Goal: Transaction & Acquisition: Purchase product/service

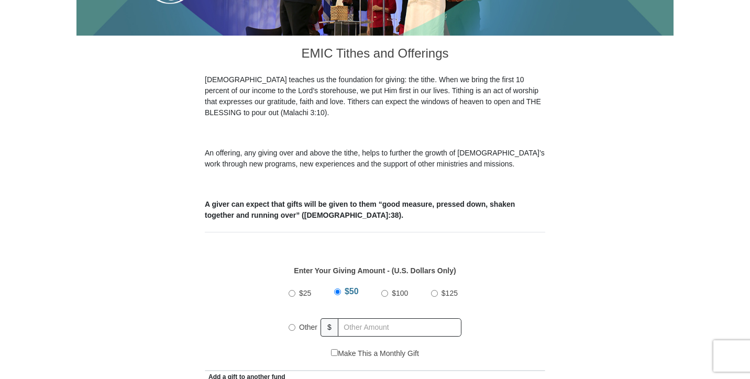
scroll to position [468, 0]
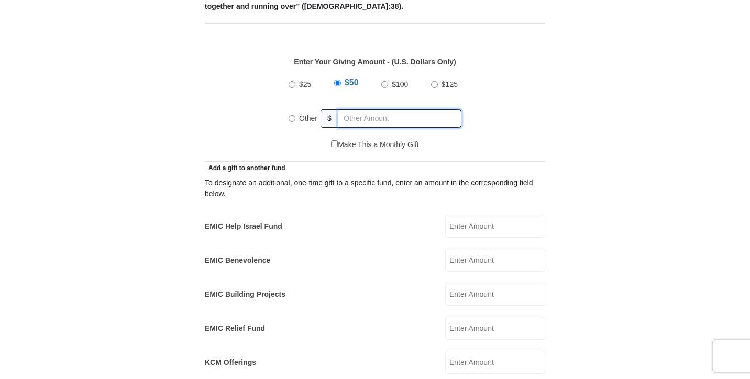
click at [360, 112] on input "text" at bounding box center [400, 119] width 124 height 18
radio input "true"
type input "930"
click at [424, 139] on div "Make This a Monthly Gift" at bounding box center [376, 150] width 330 height 22
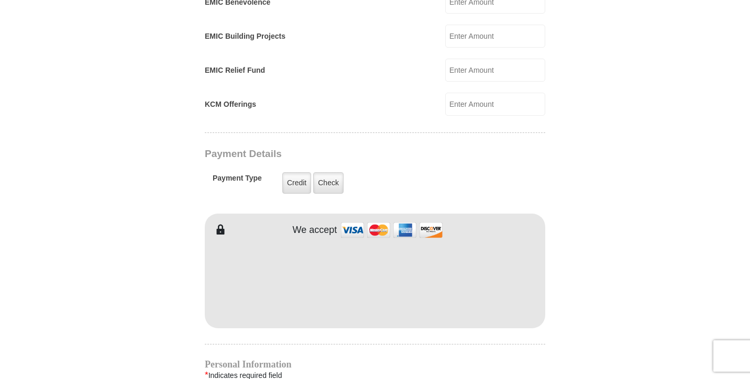
scroll to position [727, 0]
click at [335, 172] on label "Check" at bounding box center [328, 182] width 30 height 21
click at [0, 0] on input "Check" at bounding box center [0, 0] width 0 height 0
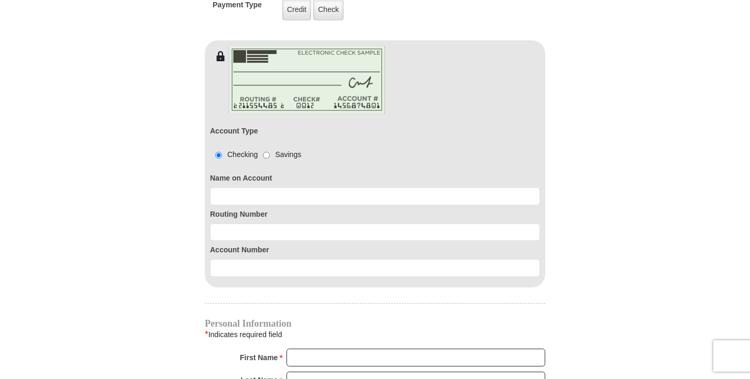
scroll to position [912, 0]
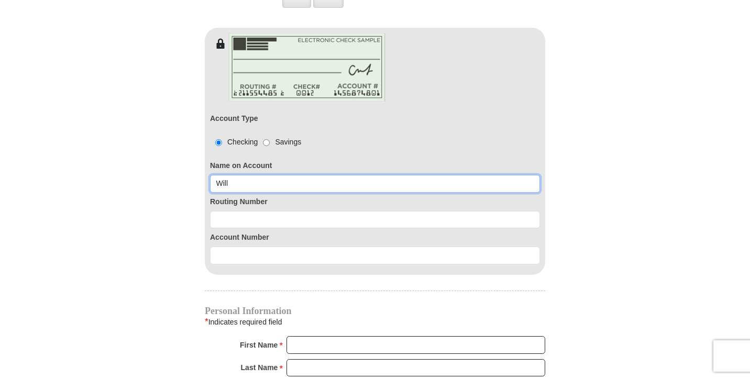
type input "Will Cross"
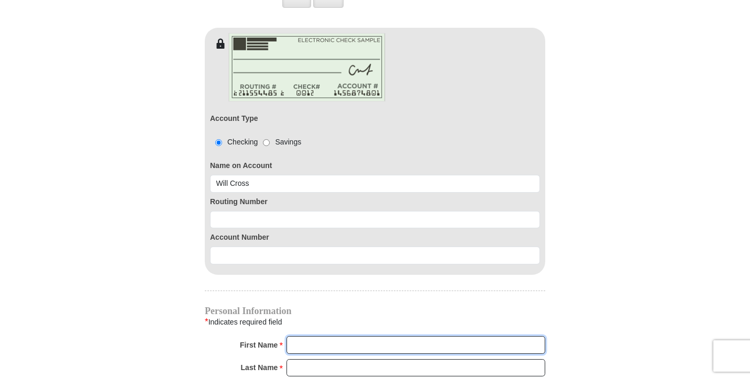
type input "Will"
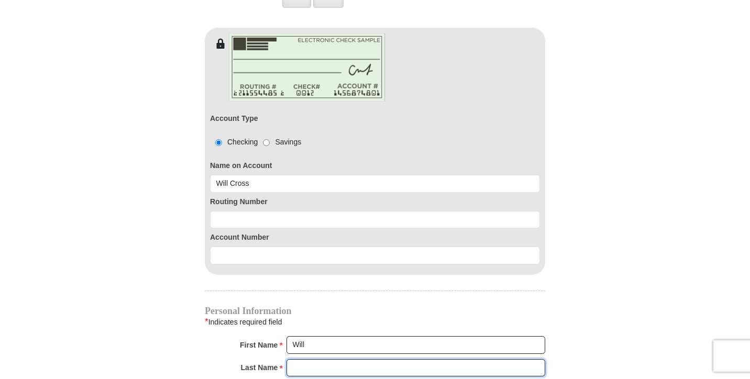
type input "Cross"
type input "155 [PERSON_NAME] Dr"
type input "[GEOGRAPHIC_DATA]"
select select "PA"
type input "17345"
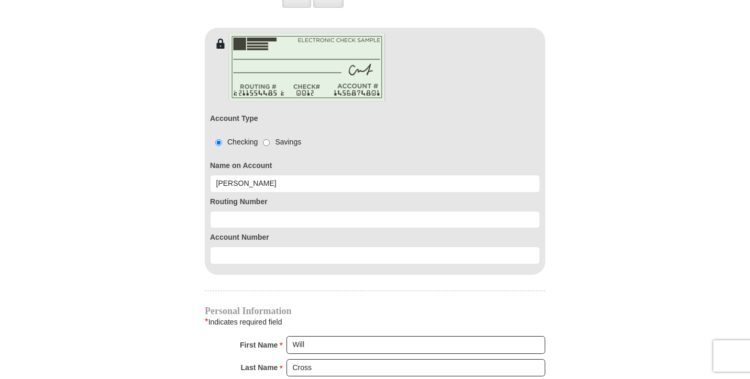
type input "[PERSON_NAME]"
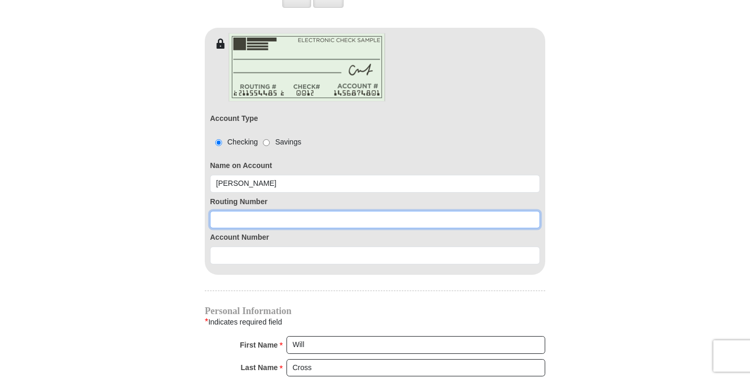
click at [256, 211] on input at bounding box center [375, 220] width 330 height 18
type input "043318092"
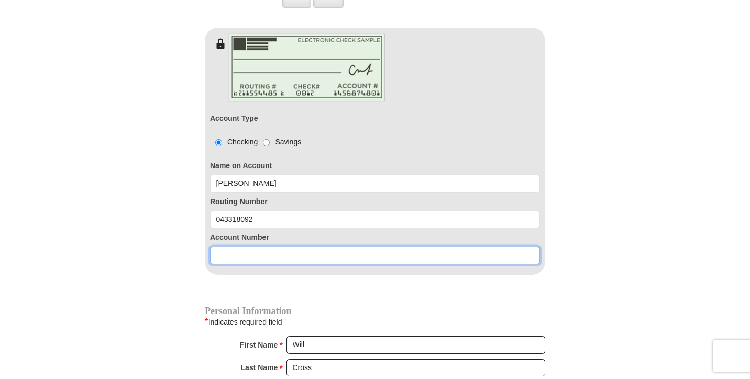
click at [244, 250] on input at bounding box center [375, 256] width 330 height 18
type input "2844071189"
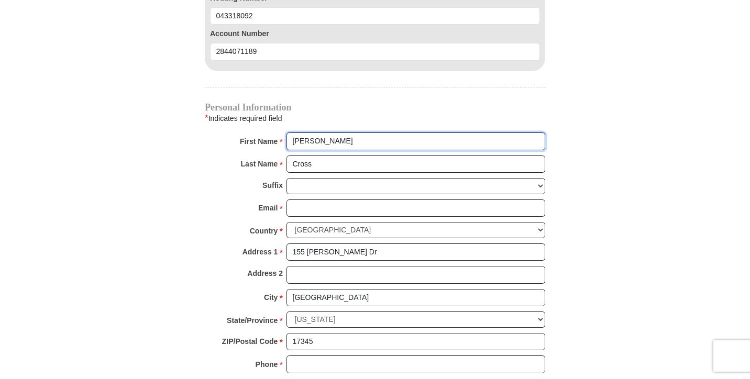
scroll to position [1117, 0]
type input "[PERSON_NAME]"
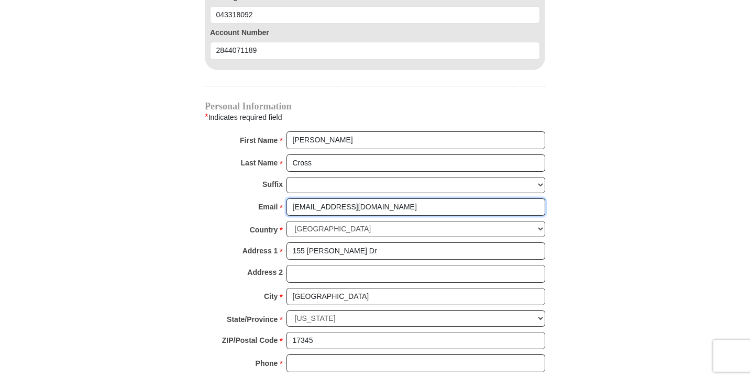
type input "[EMAIL_ADDRESS][DOMAIN_NAME]"
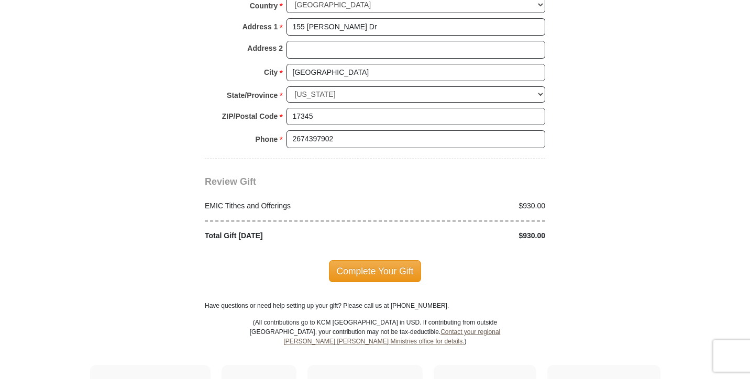
scroll to position [1343, 0]
type input "2674397902"
click at [347, 158] on div "Review Gift Your monthly donation will start on the first occurrence on your se…" at bounding box center [375, 199] width 341 height 82
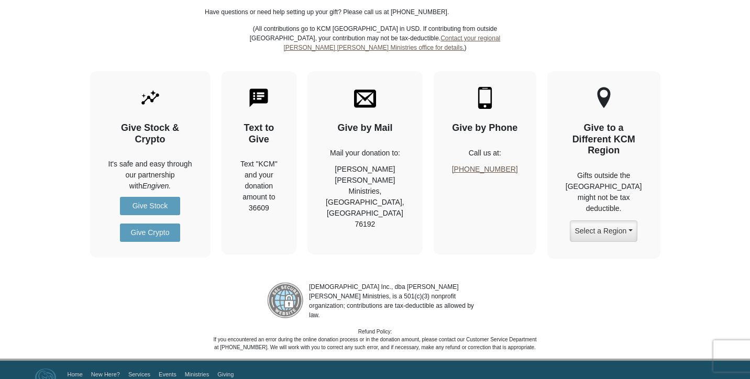
scroll to position [1635, 0]
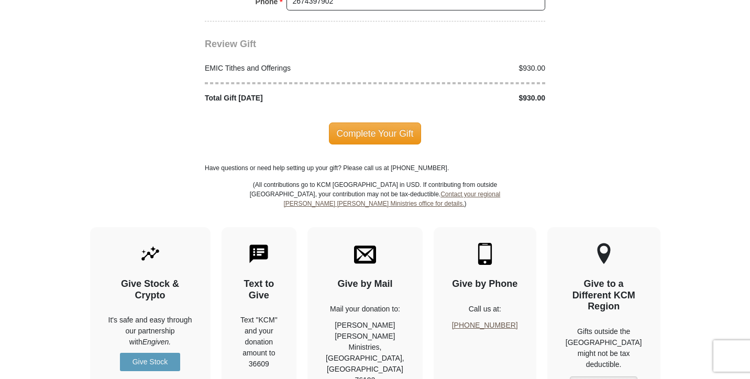
scroll to position [1474, 0]
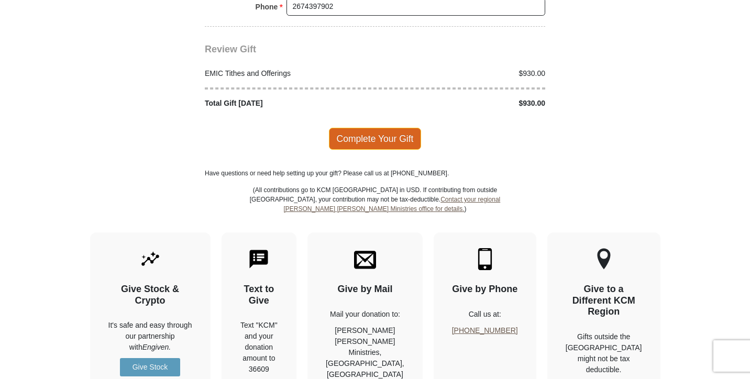
click at [363, 128] on span "Complete Your Gift" at bounding box center [375, 139] width 93 height 22
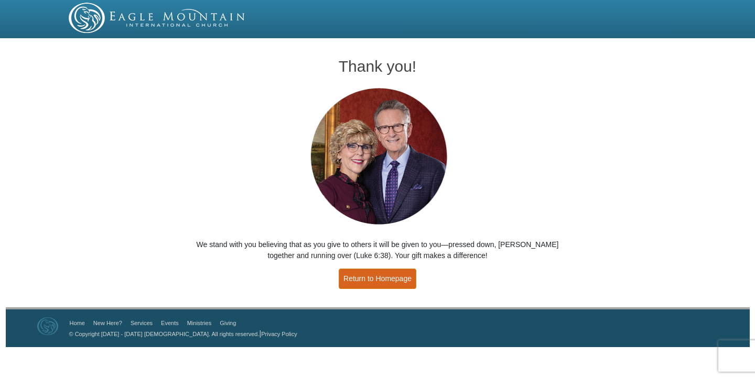
click at [380, 285] on link "Return to Homepage" at bounding box center [378, 279] width 78 height 20
